Goal: Task Accomplishment & Management: Manage account settings

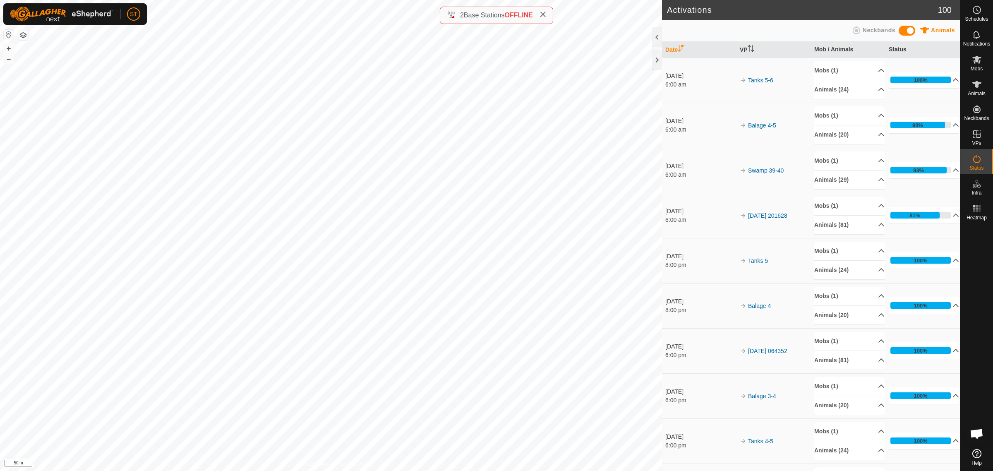
scroll to position [110, 0]
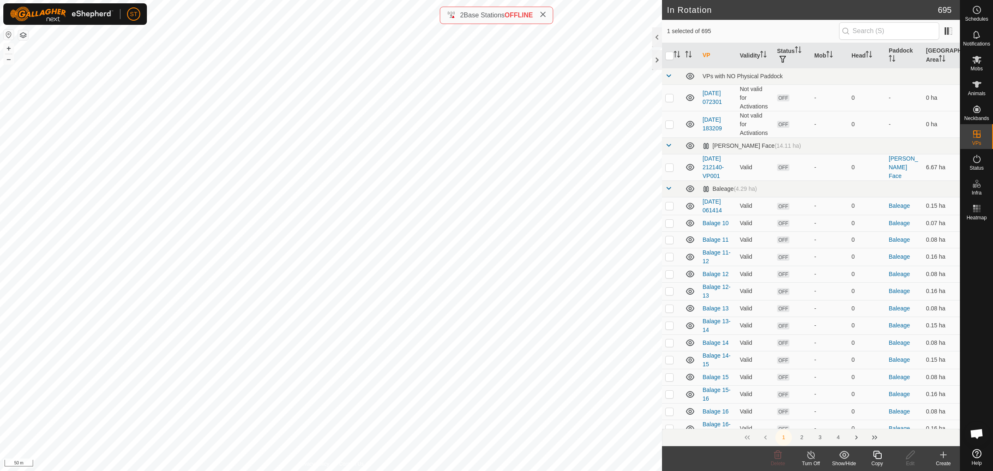
click at [878, 456] on icon at bounding box center [877, 455] width 10 height 10
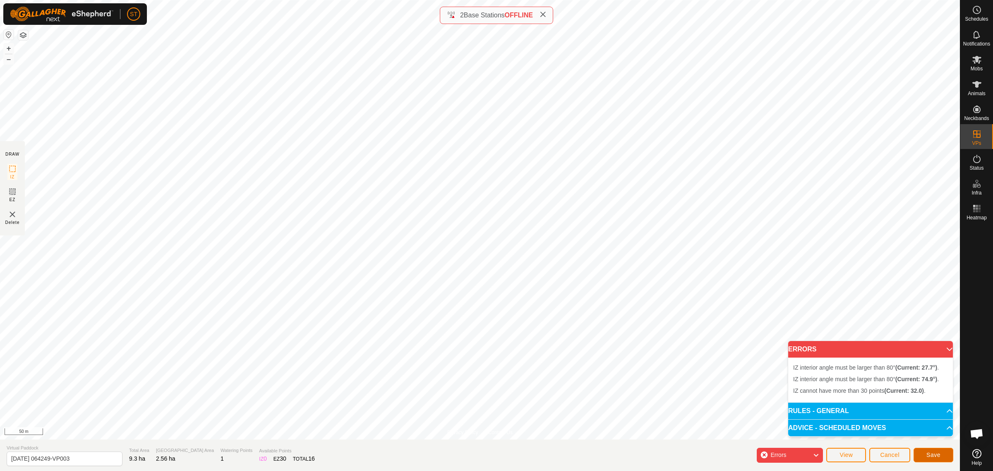
click at [923, 456] on button "Save" at bounding box center [934, 455] width 40 height 14
click at [546, 0] on html "ST Schedules Notifications Mobs Animals Neckbands VPs Status Infra Heatmap Help…" at bounding box center [496, 235] width 993 height 471
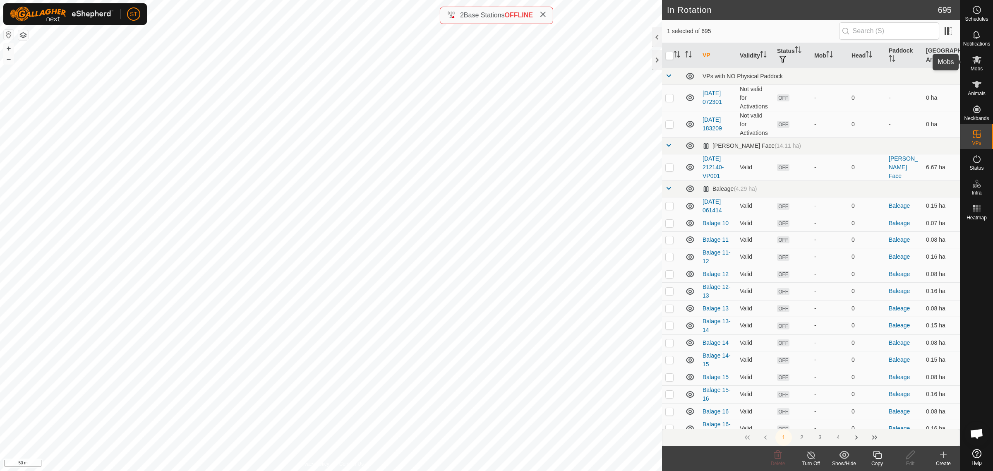
click at [977, 60] on icon at bounding box center [976, 60] width 9 height 8
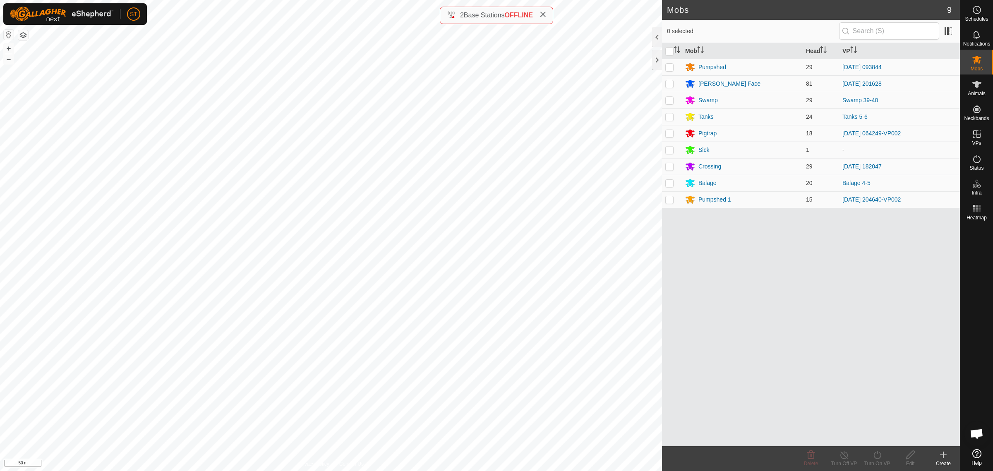
click at [708, 134] on div "Pigtrap" at bounding box center [707, 133] width 18 height 9
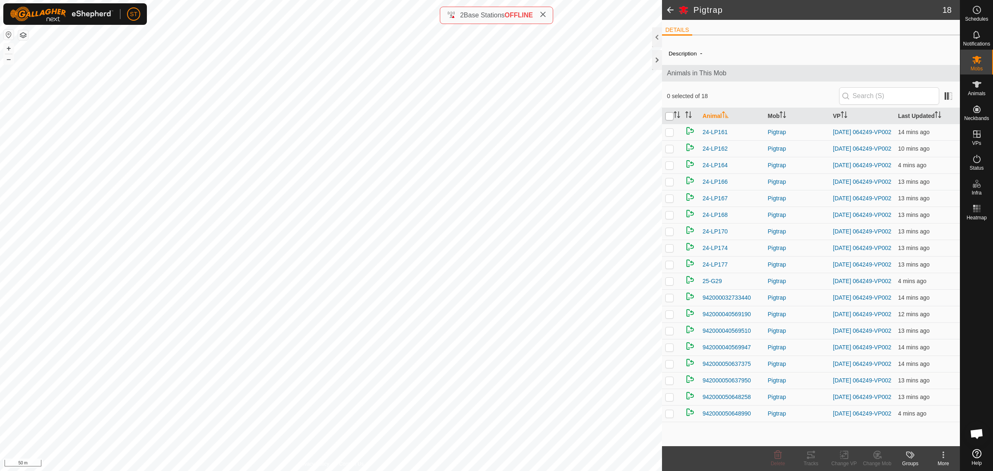
click at [669, 117] on input "checkbox" at bounding box center [669, 116] width 8 height 8
checkbox input "true"
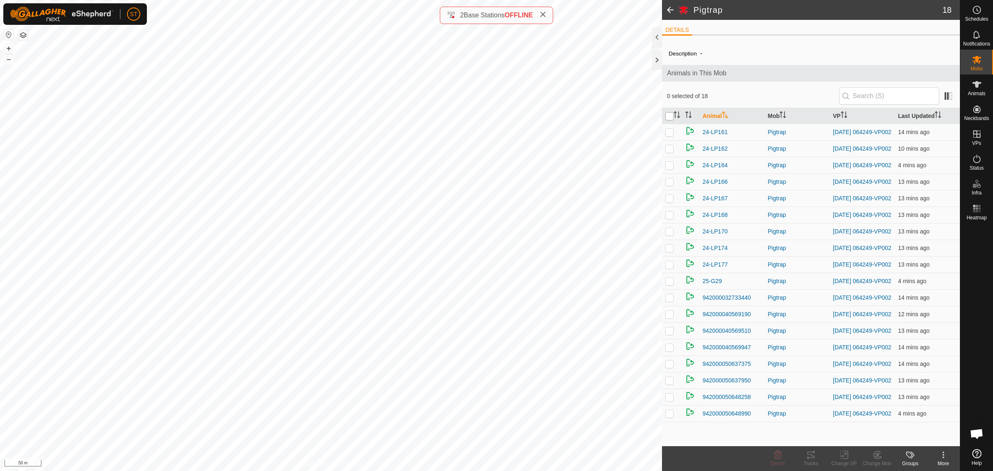
checkbox input "true"
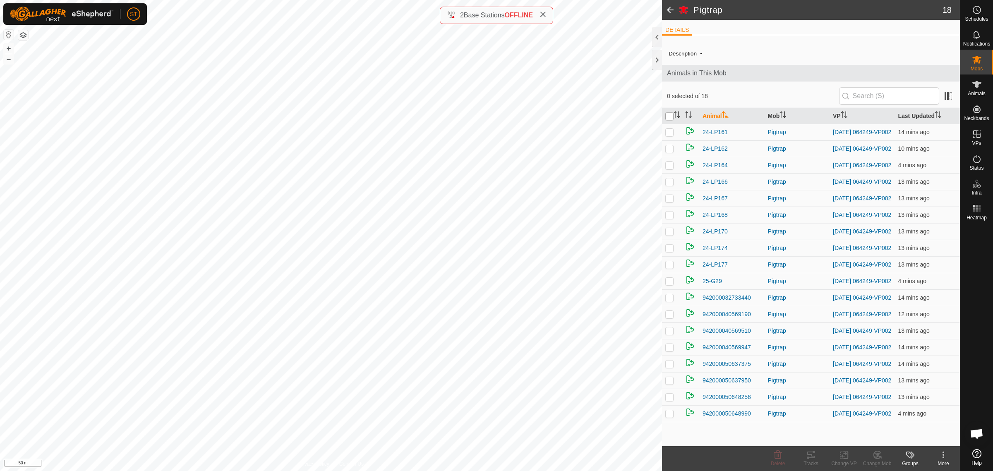
checkbox input "true"
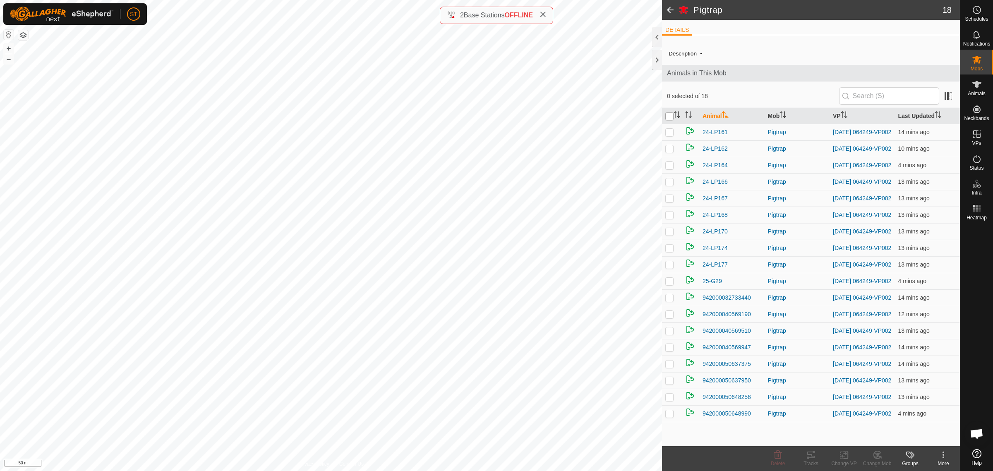
checkbox input "true"
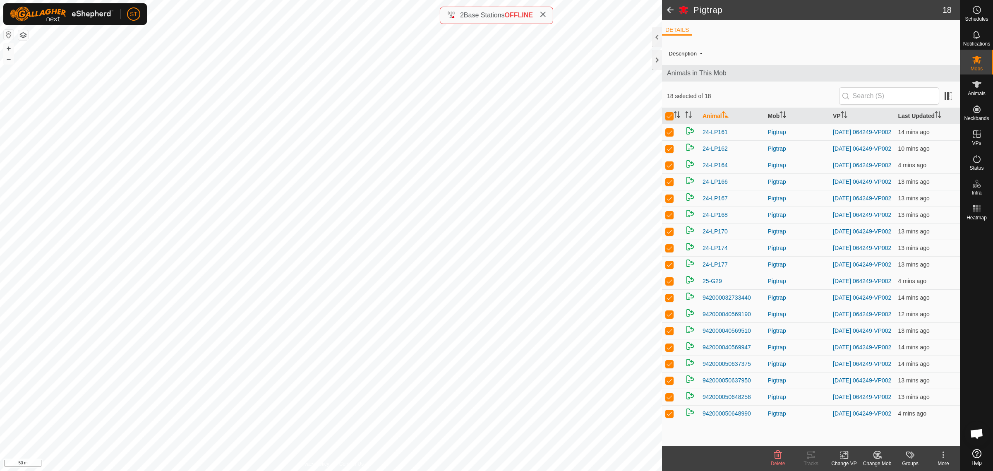
click at [841, 454] on icon at bounding box center [844, 455] width 10 height 10
click at [870, 416] on link "Choose VP..." at bounding box center [869, 419] width 82 height 17
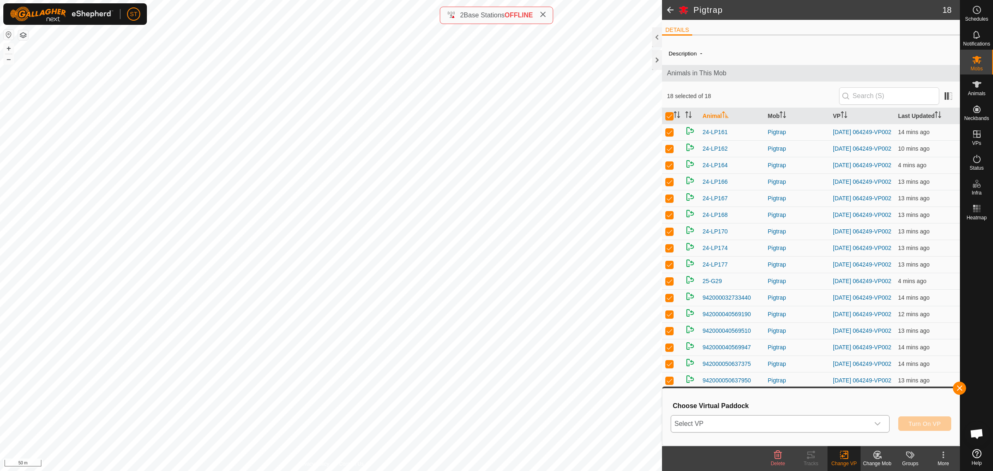
click at [878, 420] on icon "dropdown trigger" at bounding box center [877, 423] width 7 height 7
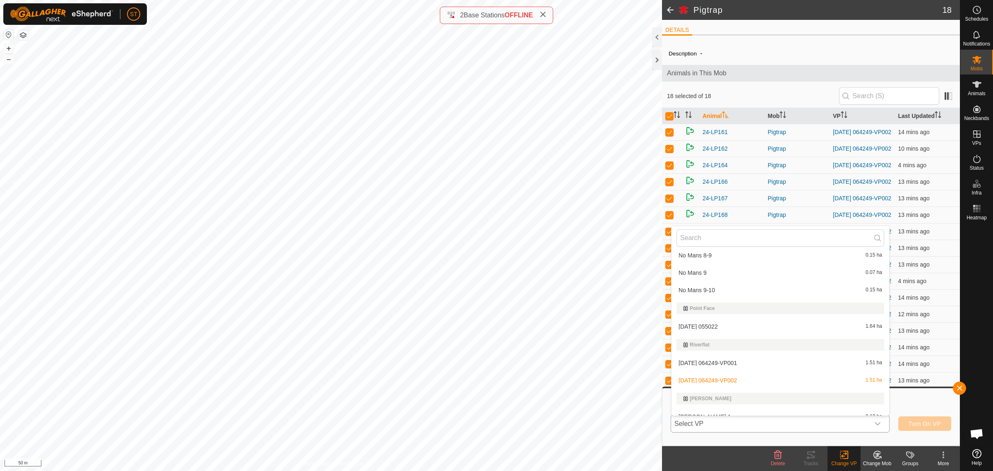
scroll to position [7086, 0]
click at [706, 372] on li "[DATE] 064249-VP002 1.51 ha" at bounding box center [781, 379] width 218 height 17
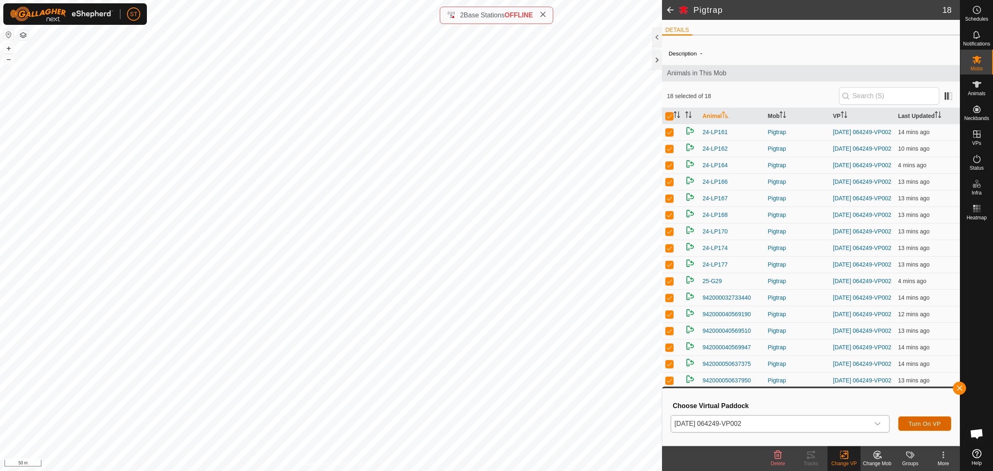
click at [916, 422] on span "Turn On VP" at bounding box center [925, 423] width 32 height 7
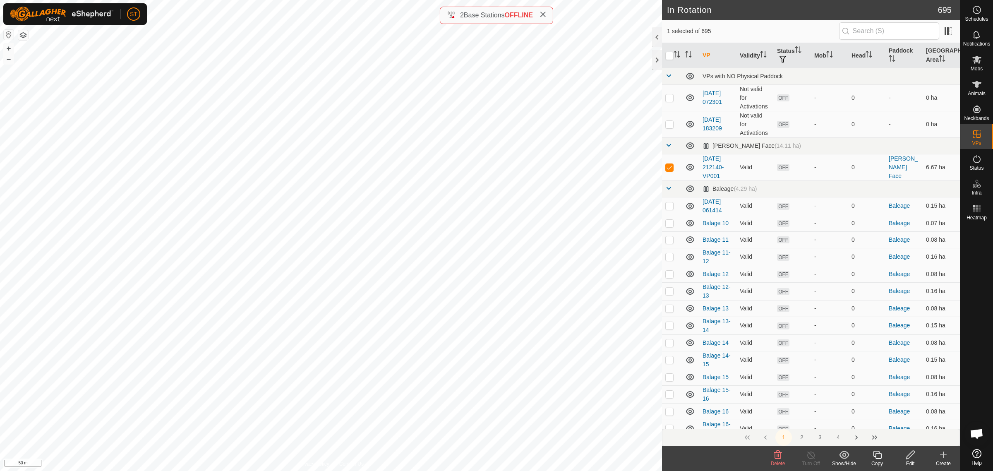
click at [776, 458] on icon at bounding box center [778, 455] width 10 height 10
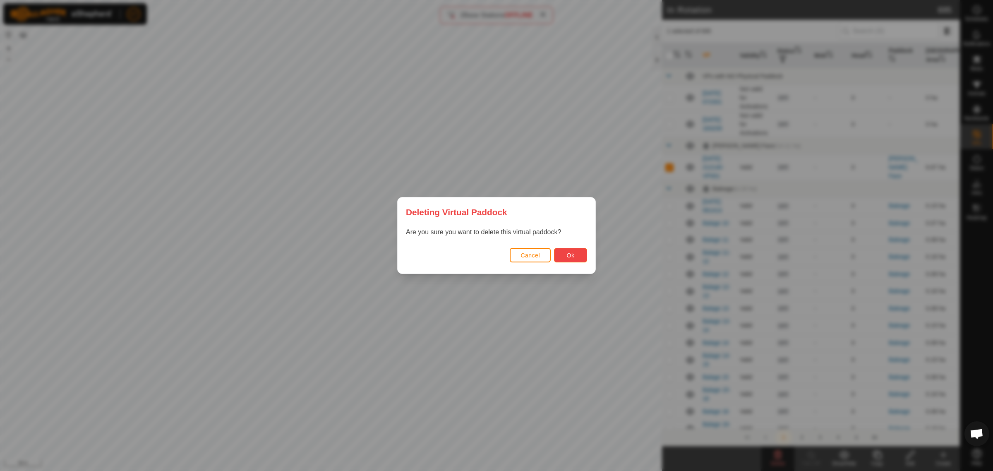
click at [574, 255] on button "Ok" at bounding box center [570, 255] width 33 height 14
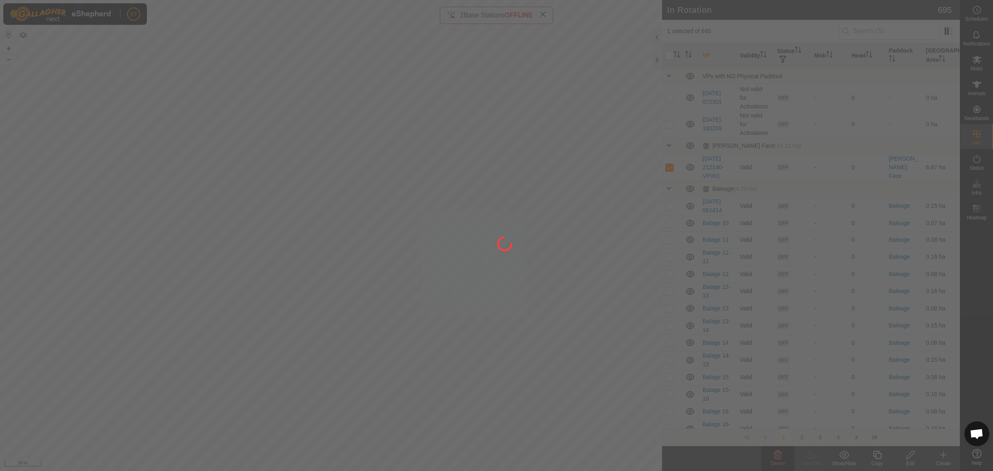
checkbox input "false"
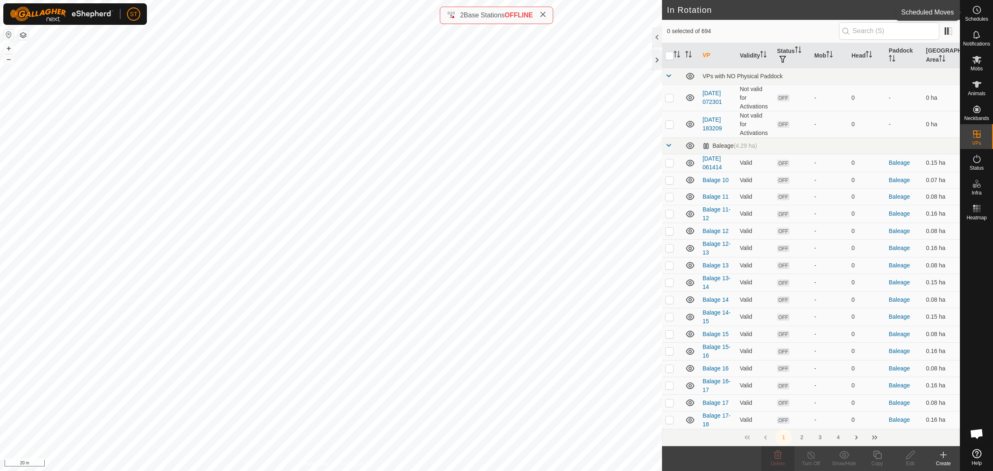
click at [974, 12] on circle at bounding box center [976, 9] width 7 height 7
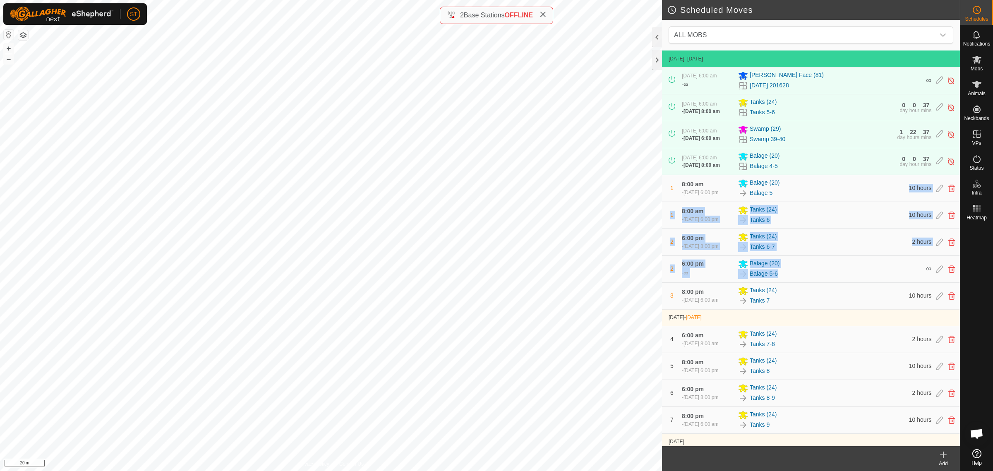
drag, startPoint x: 791, startPoint y: 300, endPoint x: 789, endPoint y: 208, distance: 92.3
click at [789, 208] on tbody "[DATE] - [DATE] [DATE] 6:00 am - ∞ [PERSON_NAME] Face [PHONE_NUMBER][DATE] 2016…" at bounding box center [811, 338] width 298 height 577
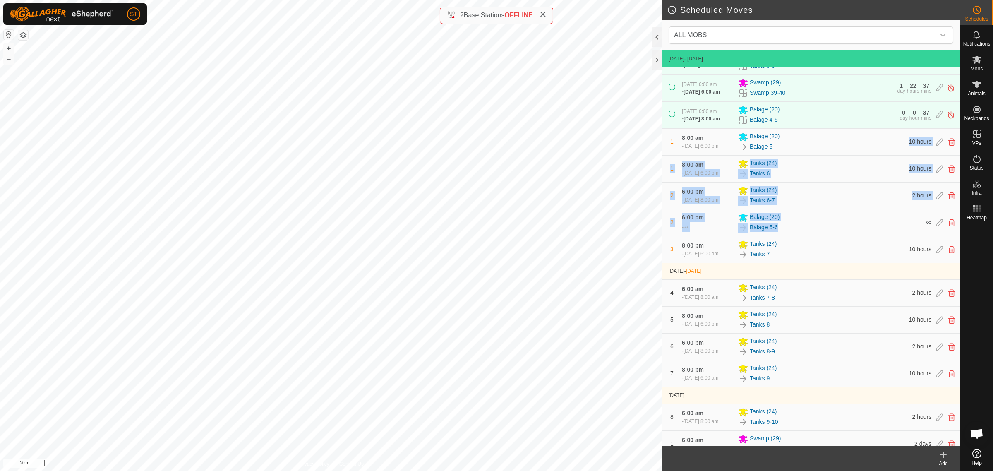
scroll to position [28, 0]
